Goal: Task Accomplishment & Management: Manage account settings

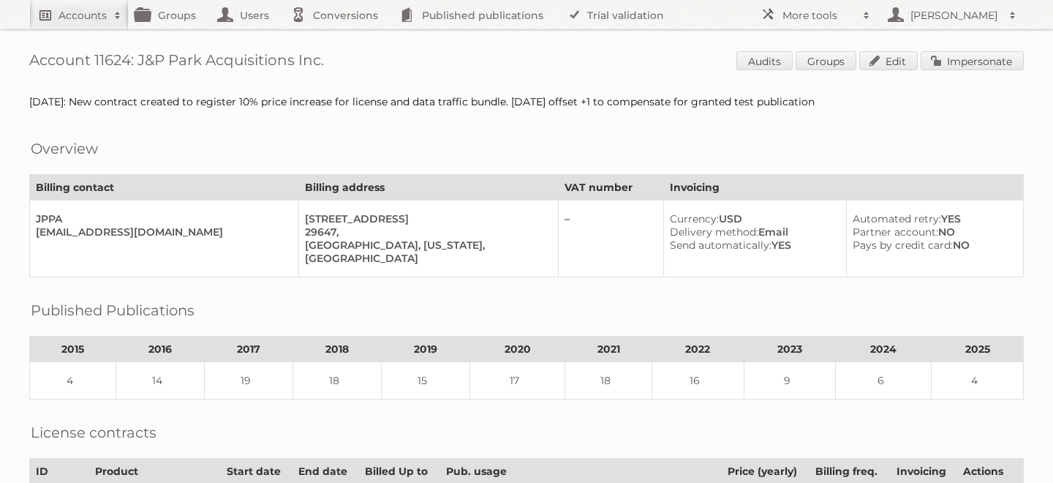
click at [84, 19] on h2 "Accounts" at bounding box center [82, 15] width 48 height 15
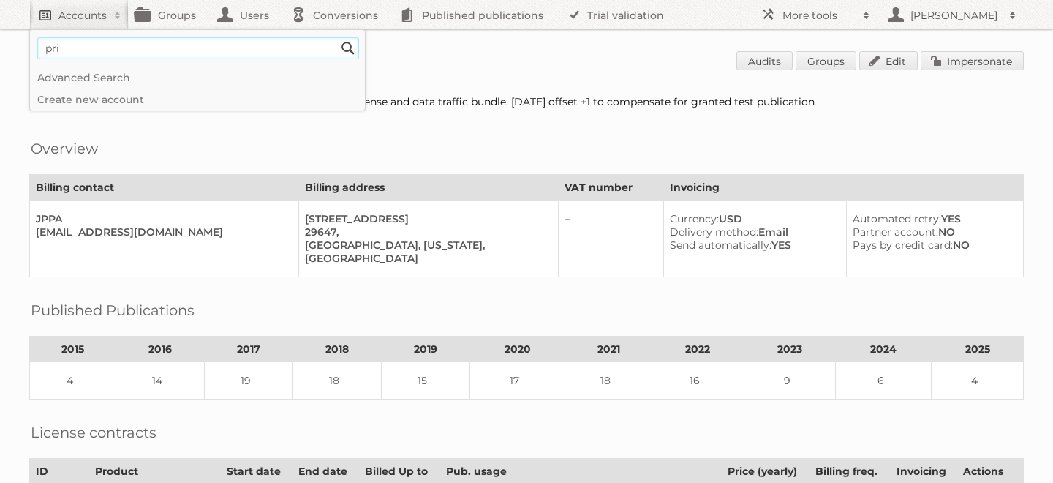
type input"] "price shoes"
click at [337, 37] on input "Search" at bounding box center [348, 48] width 22 height 22
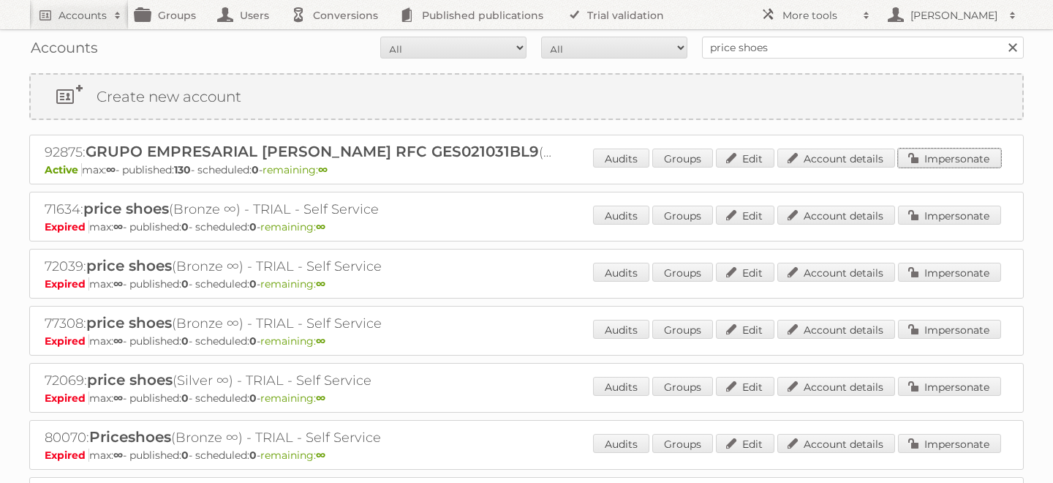
click at [935, 157] on link "Impersonate" at bounding box center [949, 157] width 103 height 19
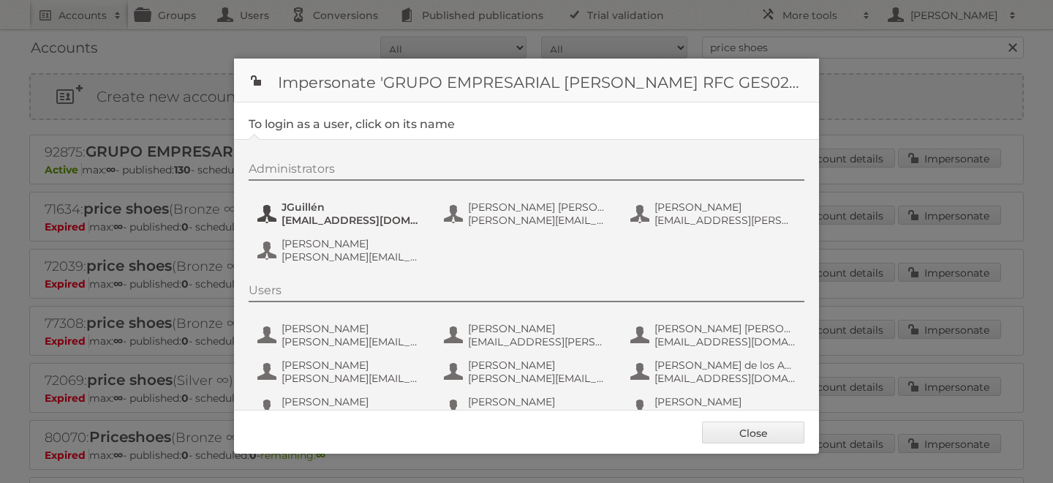
click at [307, 206] on span "JGuillén" at bounding box center [352, 206] width 142 height 13
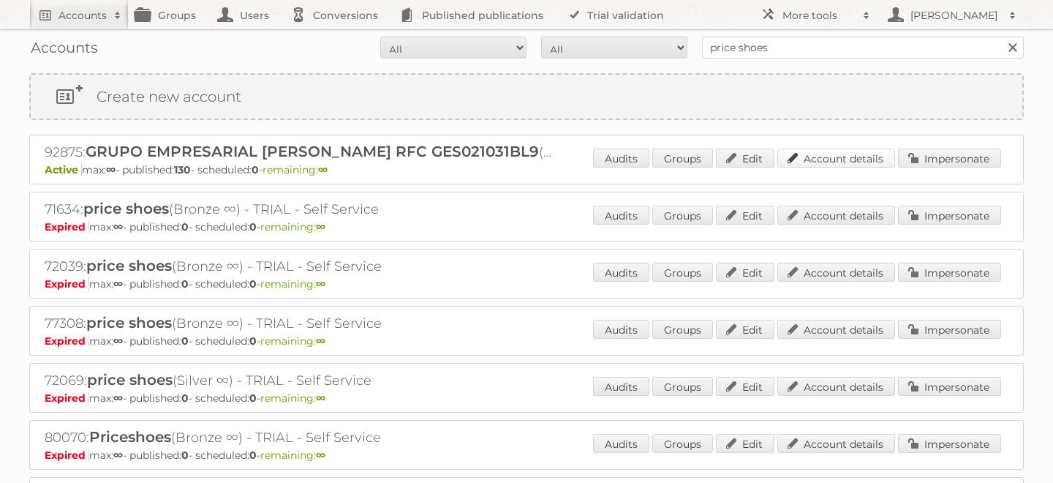
click at [852, 156] on link "Account details" at bounding box center [836, 157] width 118 height 19
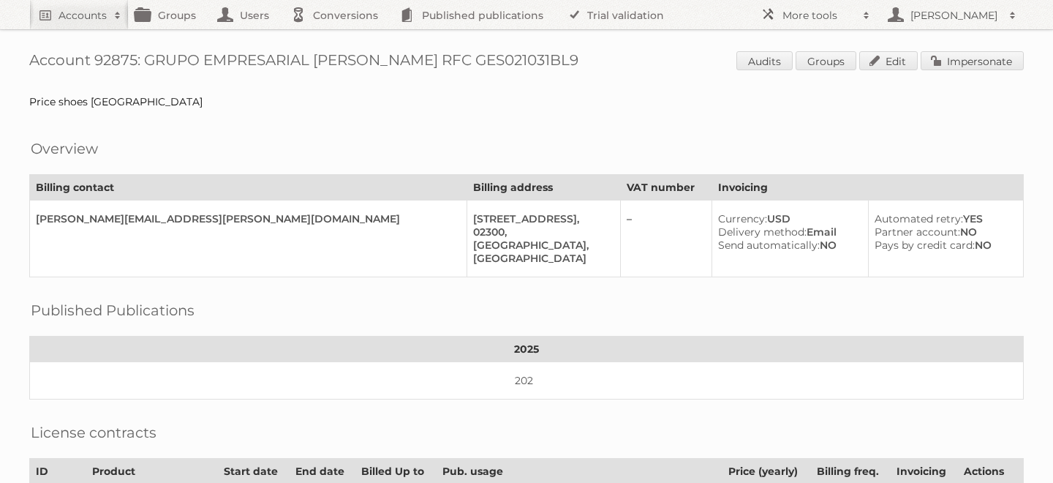
scroll to position [545, 0]
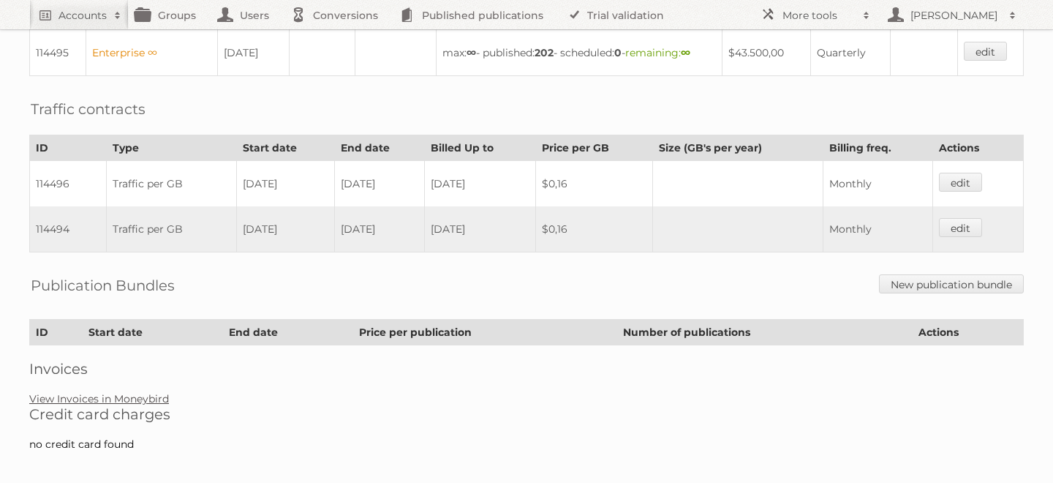
click at [115, 392] on link "View Invoices in Moneybird" at bounding box center [99, 398] width 140 height 13
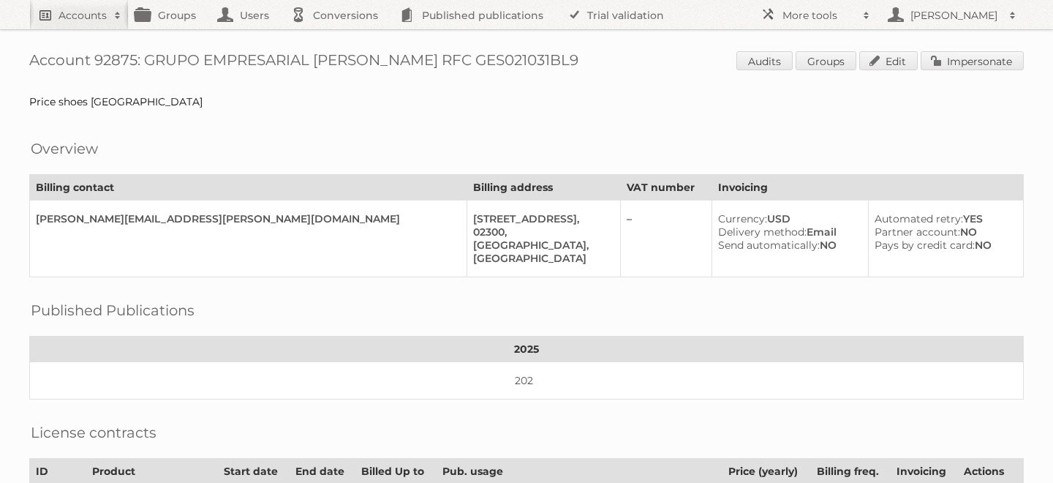
click at [88, 10] on h2 "Accounts" at bounding box center [82, 15] width 48 height 15
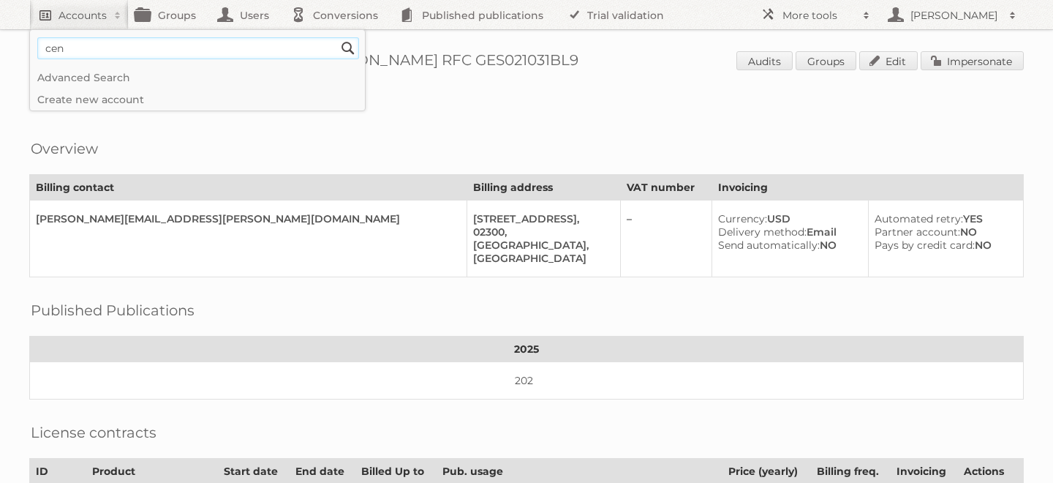
type input"] "cencosud colombia"
click at [337, 37] on input "Search" at bounding box center [348, 48] width 22 height 22
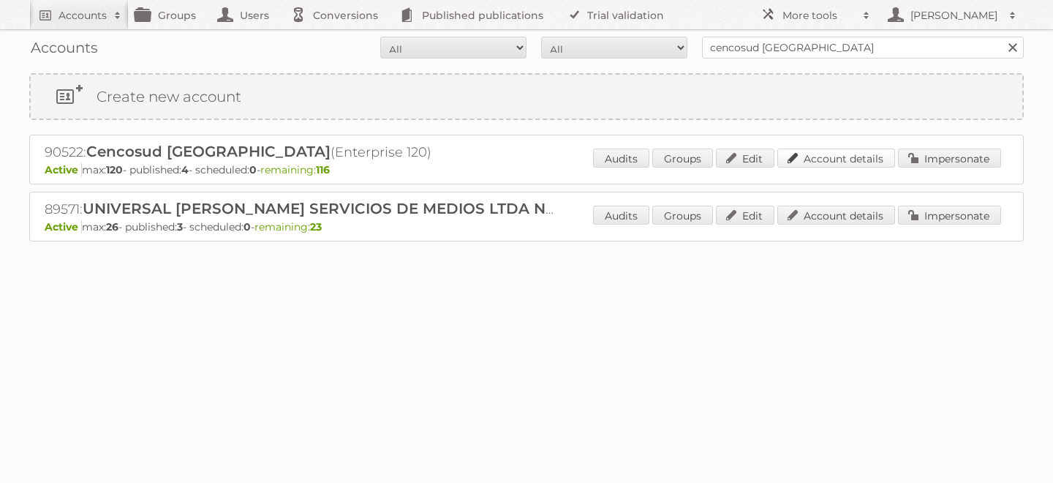
click at [830, 157] on link "Account details" at bounding box center [836, 157] width 118 height 19
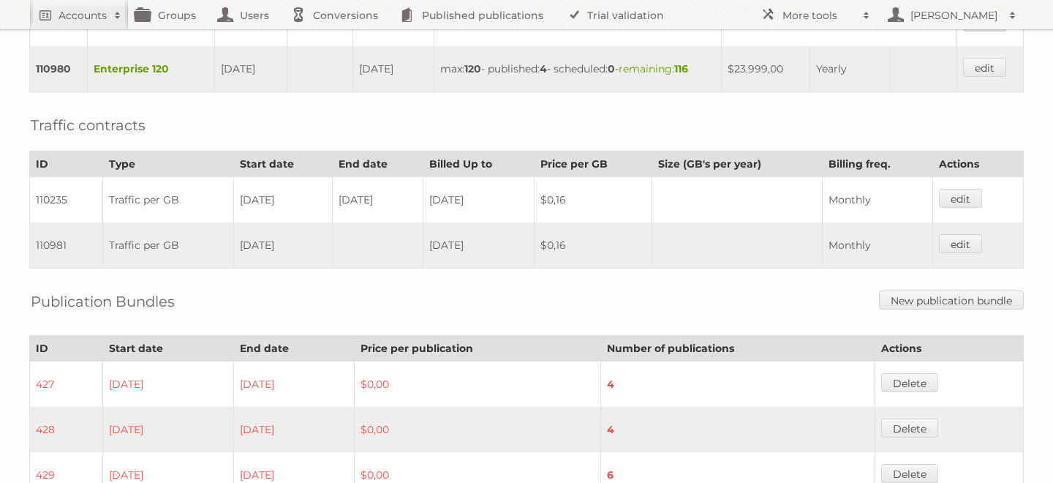
scroll to position [738, 0]
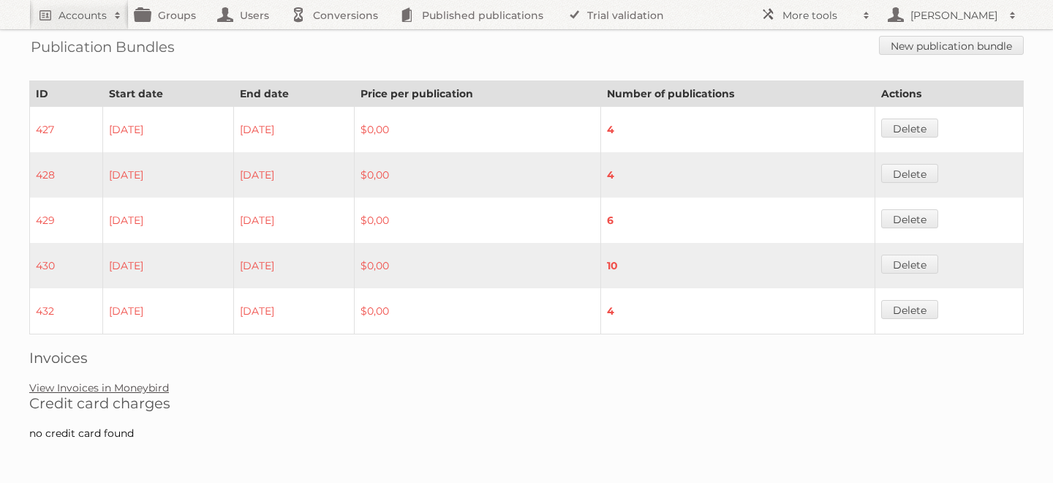
click at [127, 388] on link "View Invoices in Moneybird" at bounding box center [99, 387] width 140 height 13
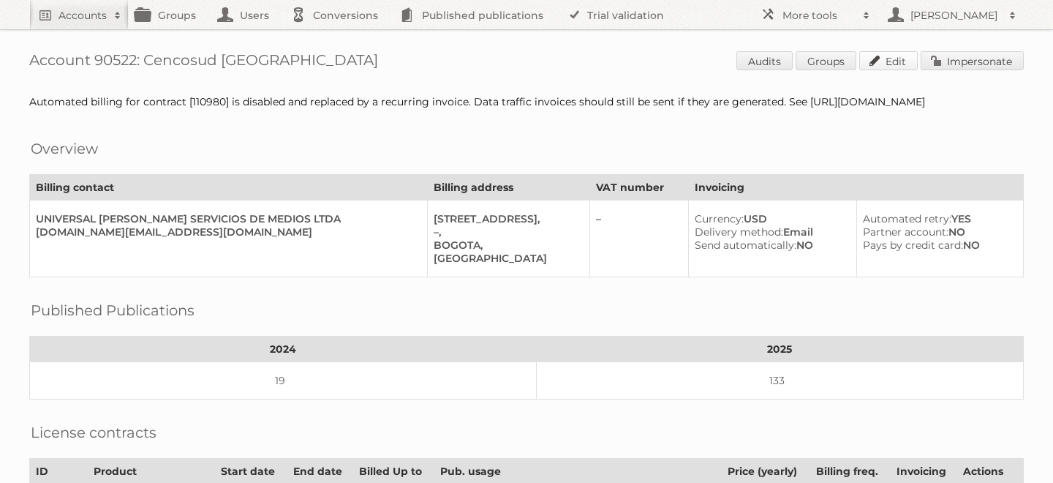
click at [880, 64] on link "Edit" at bounding box center [888, 60] width 58 height 19
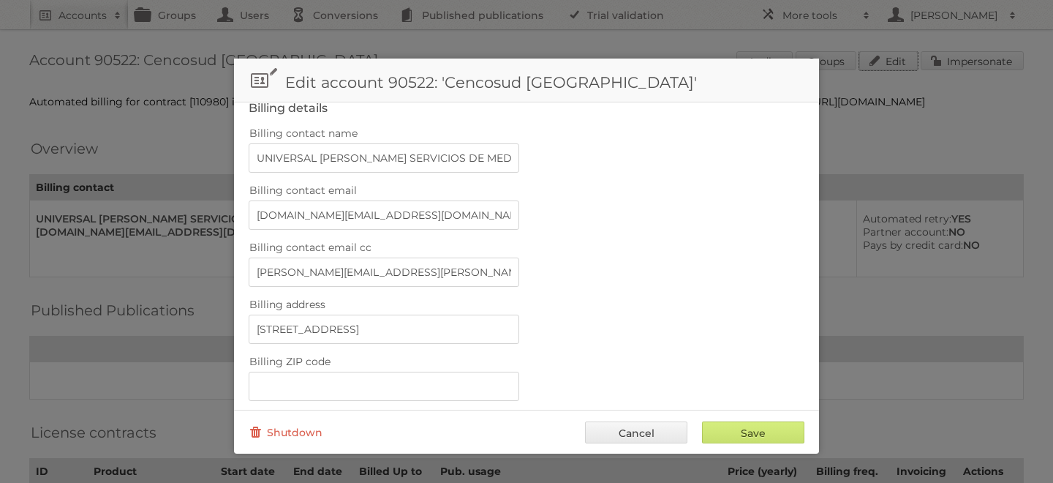
scroll to position [293, 0]
click at [320, 213] on input "facturacion.umcol.sm@umww.com" at bounding box center [384, 214] width 271 height 29
click at [306, 271] on input "jorge.almanza@umww.com" at bounding box center [384, 271] width 271 height 29
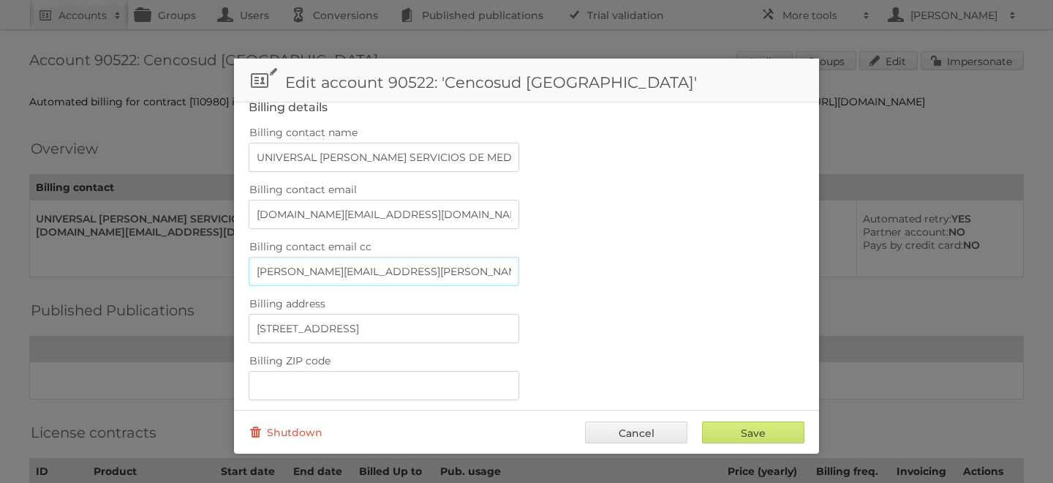
click at [306, 271] on input "jorge.almanza@umww.com" at bounding box center [384, 271] width 271 height 29
click at [646, 434] on link "Cancel" at bounding box center [636, 432] width 102 height 22
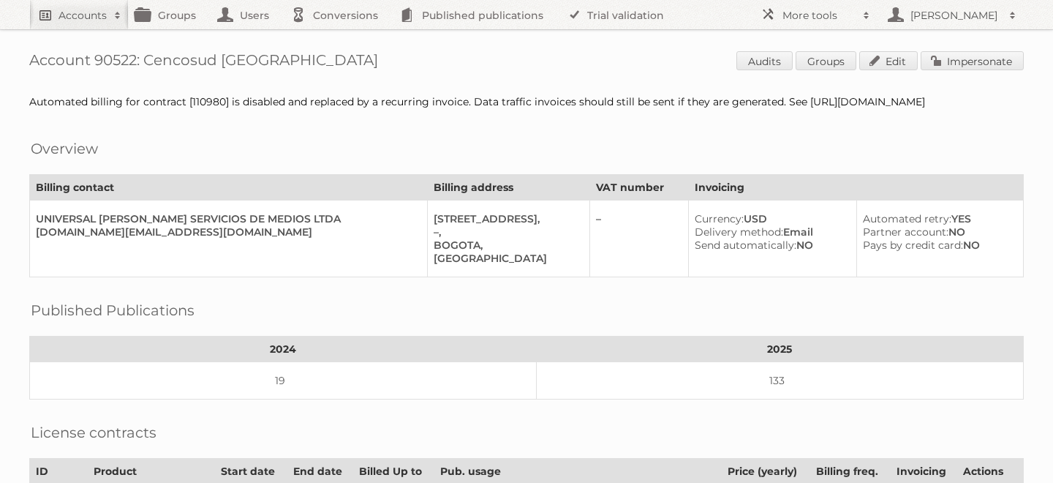
click at [88, 12] on h2 "Accounts" at bounding box center [82, 15] width 48 height 15
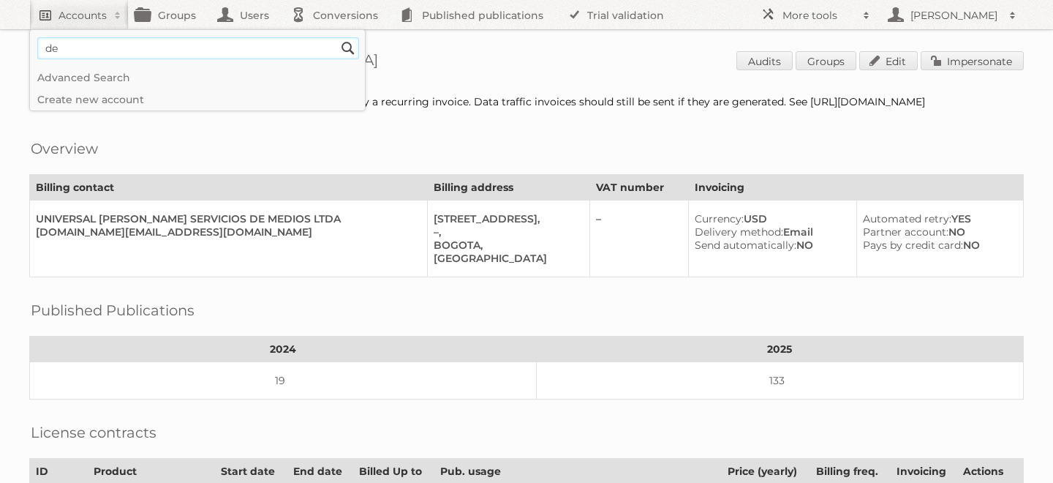
type input"] "d"
type input"] "grupo comercial"
click at [337, 37] on input "Search" at bounding box center [348, 48] width 22 height 22
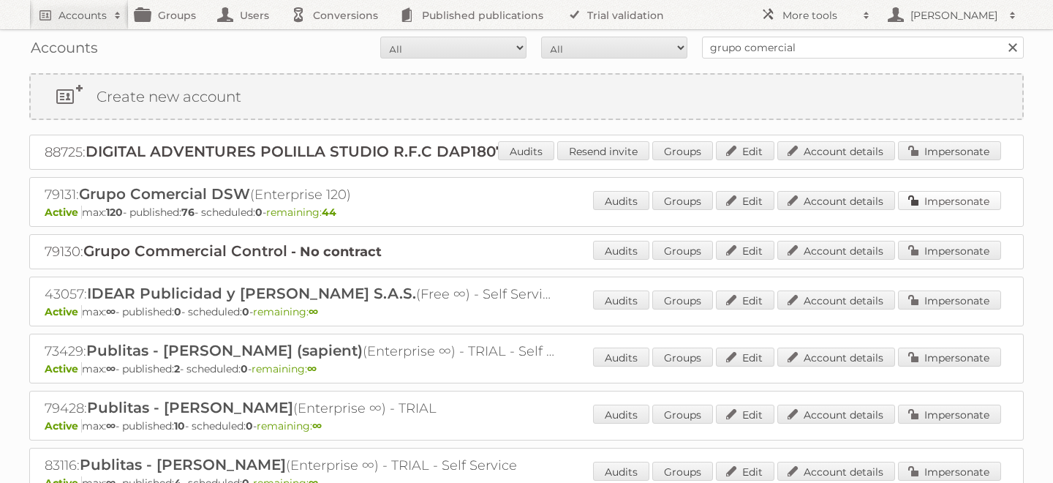
click at [939, 197] on link "Impersonate" at bounding box center [949, 200] width 103 height 19
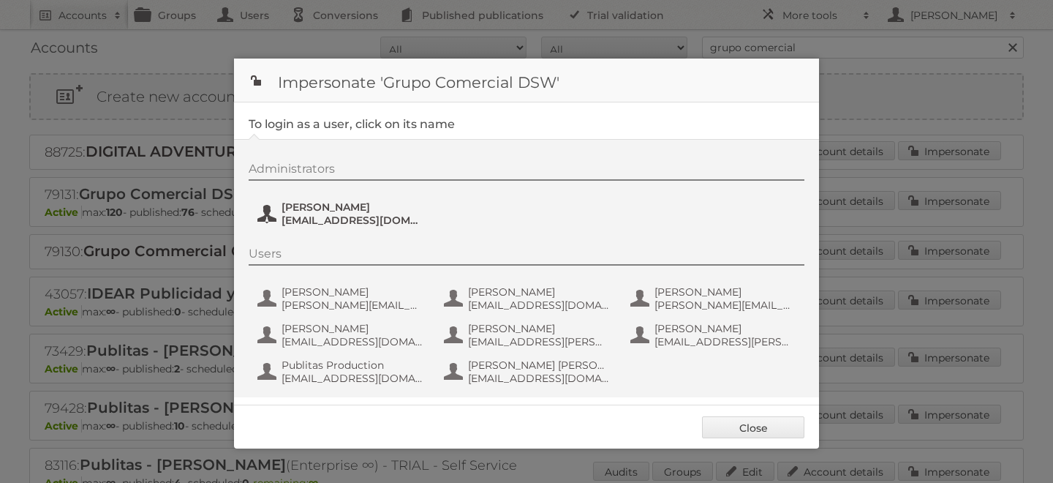
click at [332, 209] on span "Antonio Pedrazzini" at bounding box center [352, 206] width 142 height 13
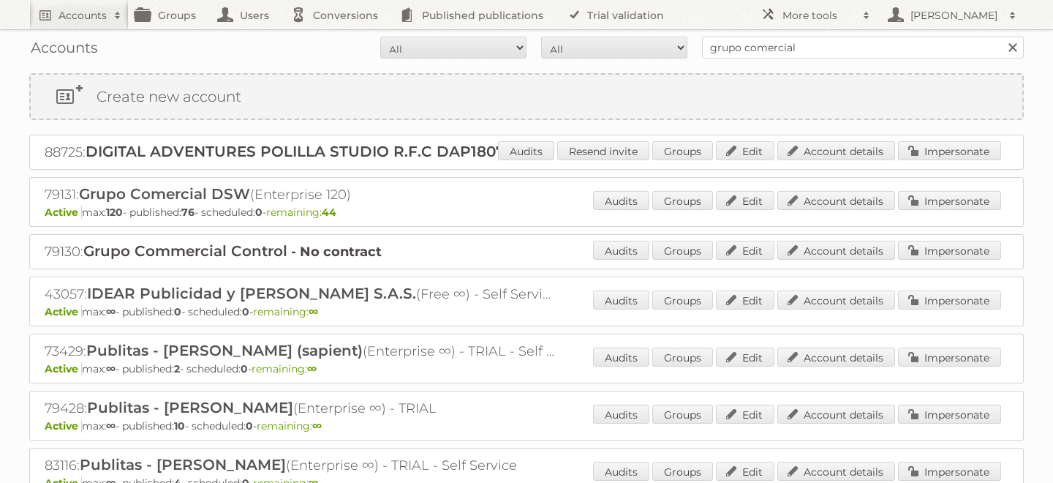
click at [761, 34] on div "Accounts All Active Expired Pending All Paid Trials Self service grupo comercia…" at bounding box center [526, 47] width 994 height 37
click at [759, 45] on input "grupo comercial" at bounding box center [863, 48] width 322 height 22
type input "price shoes"
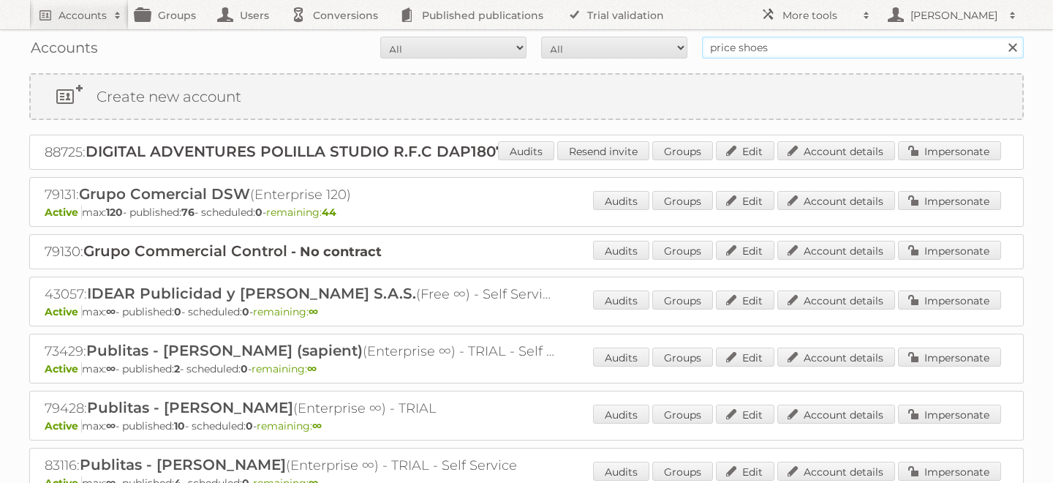
click at [1001, 37] on input "Search" at bounding box center [1012, 48] width 22 height 22
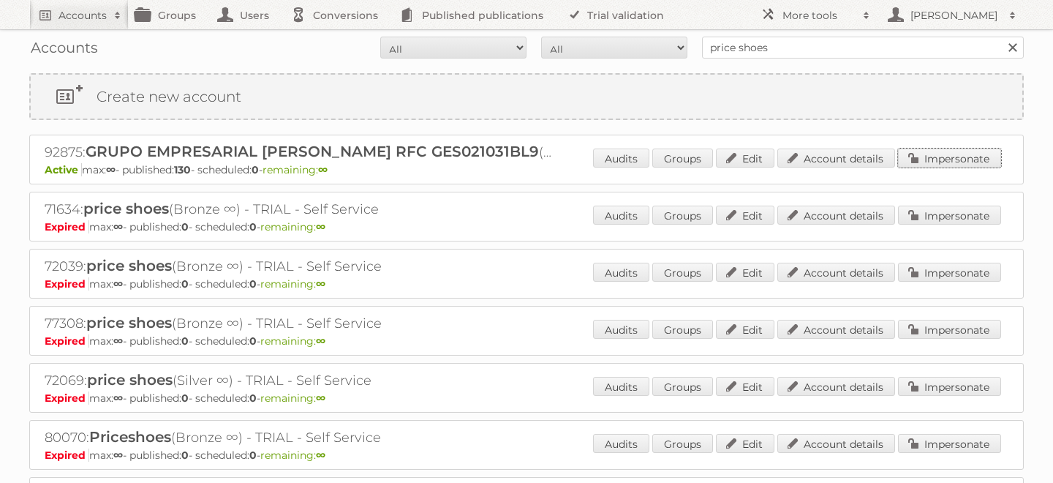
click at [959, 154] on link "Impersonate" at bounding box center [949, 157] width 103 height 19
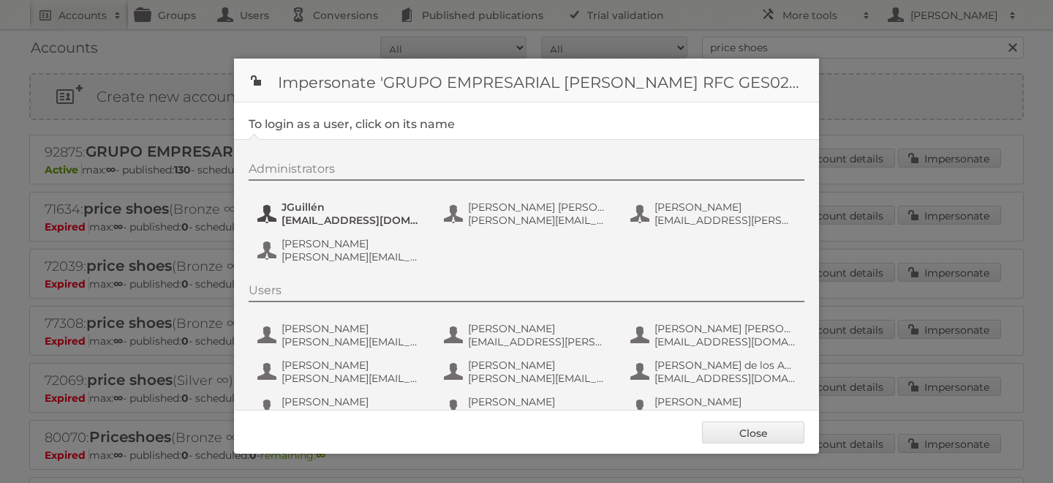
click at [335, 208] on span "JGuillén" at bounding box center [352, 206] width 142 height 13
